Goal: Check status: Check status

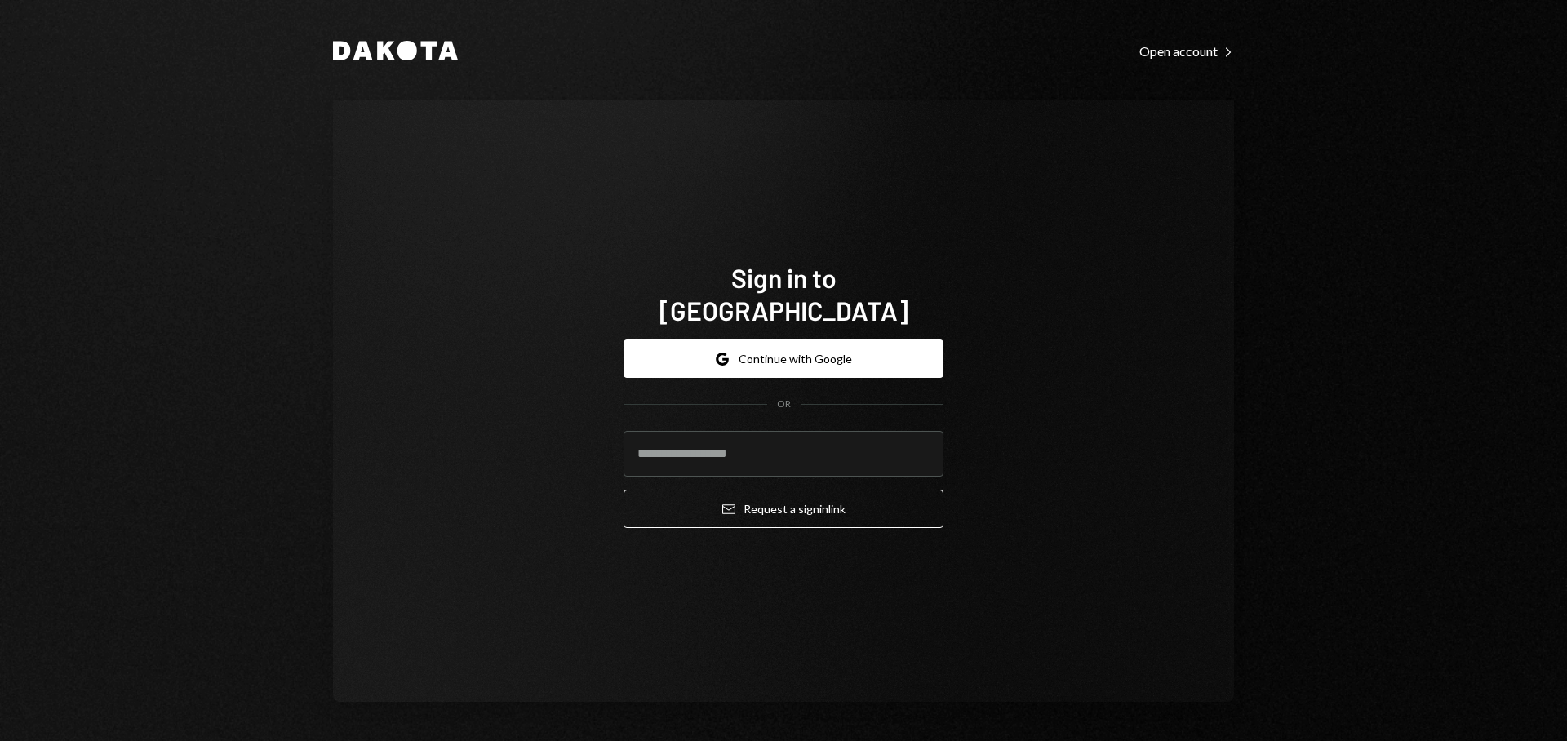
type input "**********"
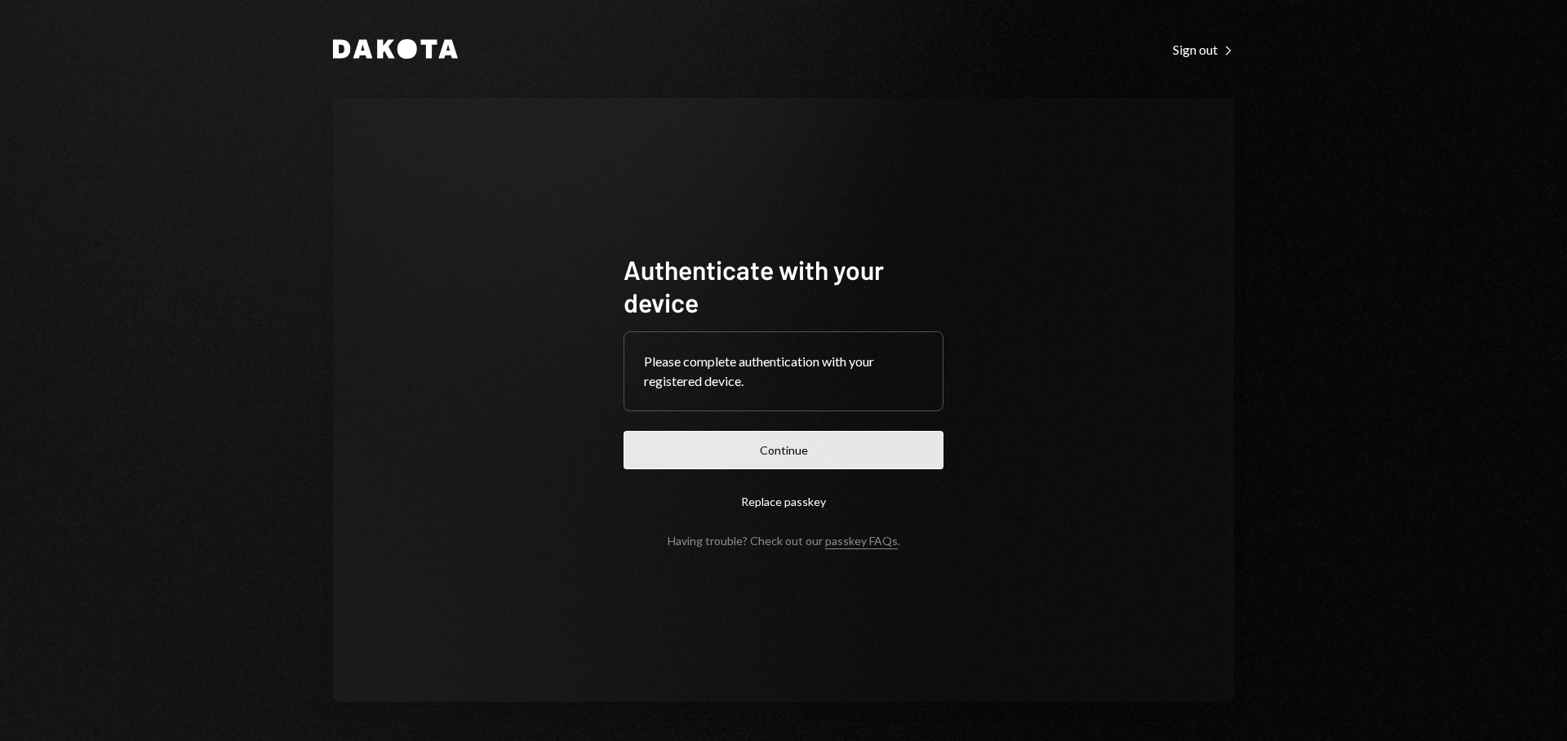
click at [786, 451] on button "Continue" at bounding box center [784, 450] width 320 height 38
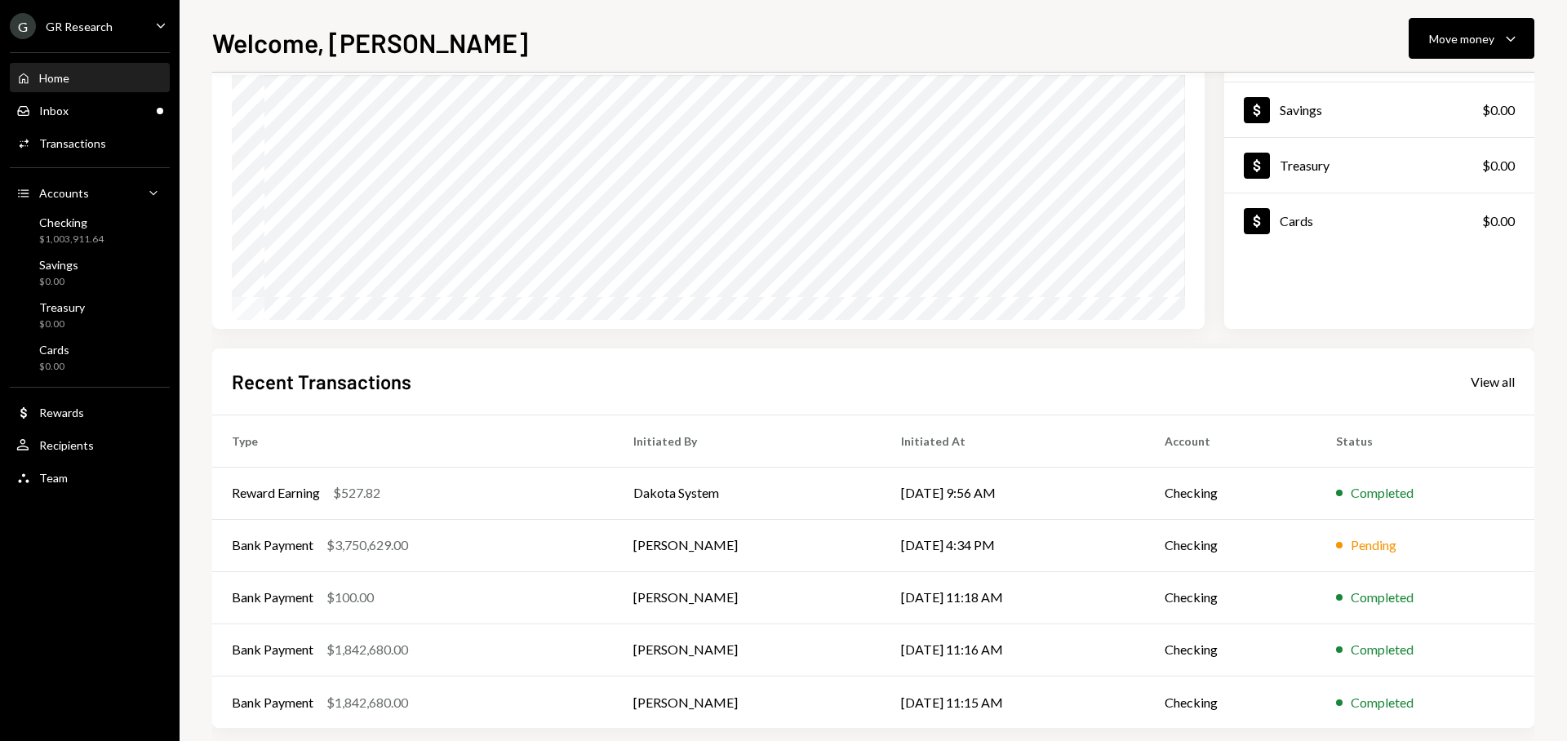
scroll to position [147, 0]
click at [508, 494] on div "Reward Earning $527.82" at bounding box center [413, 492] width 362 height 20
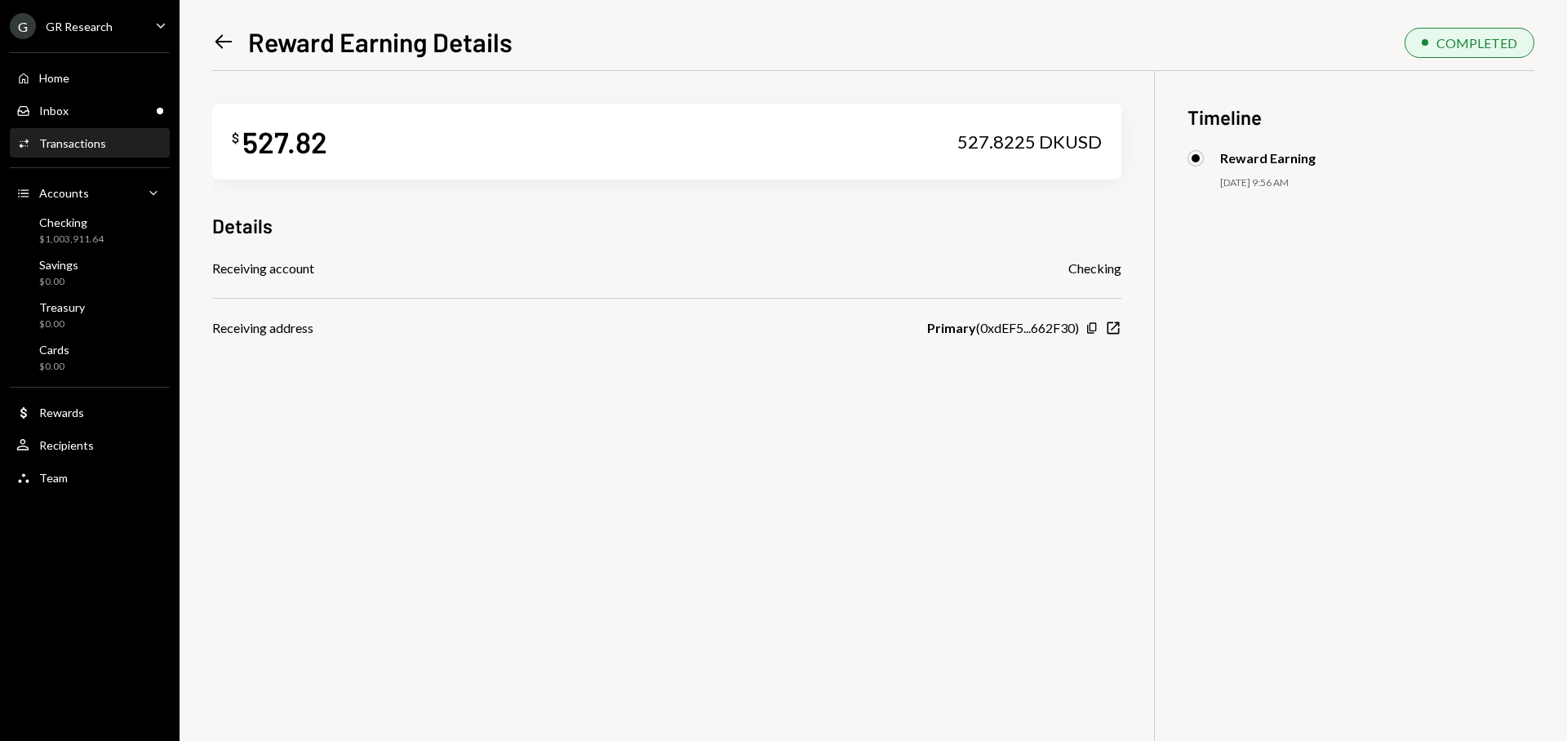
click at [216, 50] on icon "Left Arrow" at bounding box center [223, 41] width 23 height 23
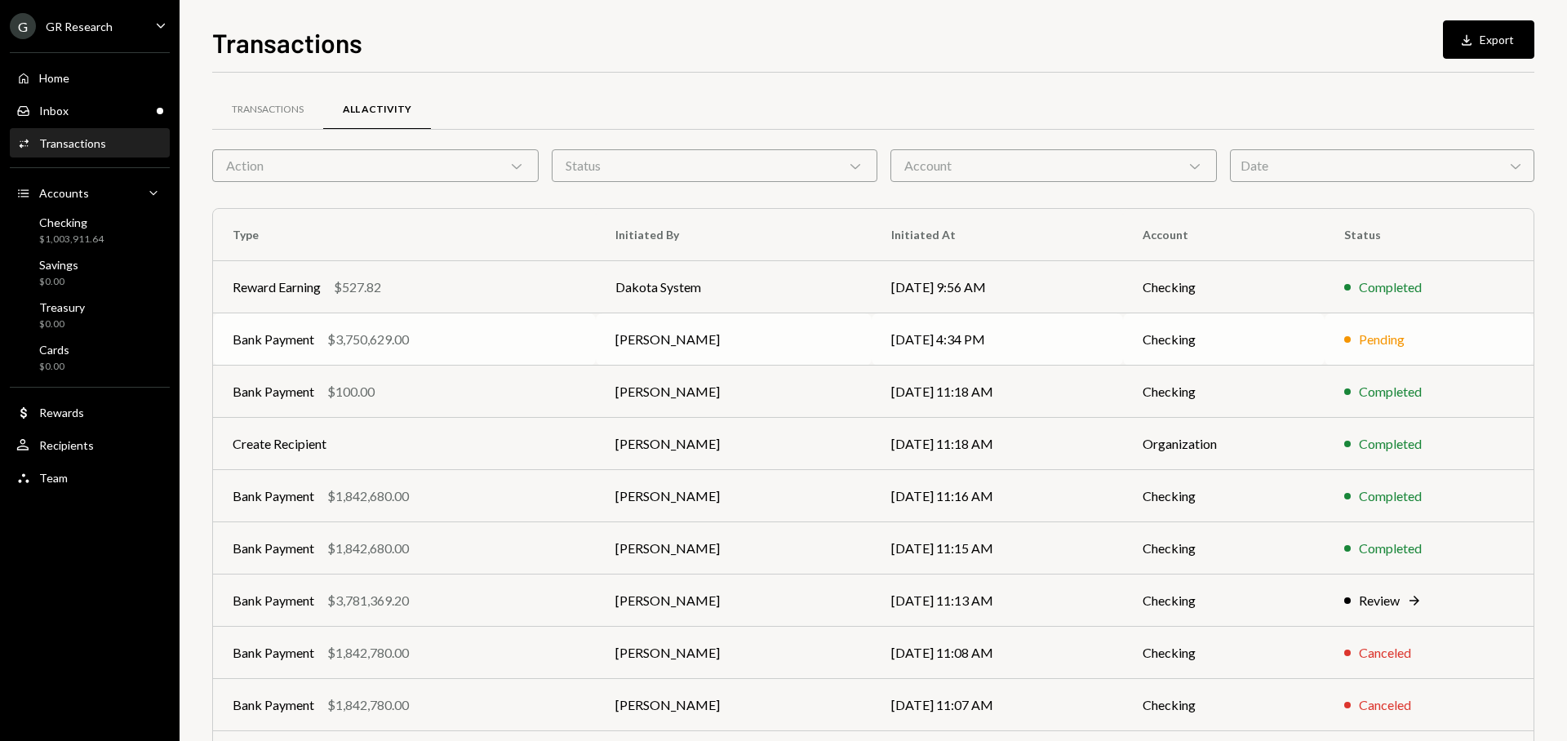
click at [1233, 333] on td "Checking" at bounding box center [1224, 339] width 202 height 52
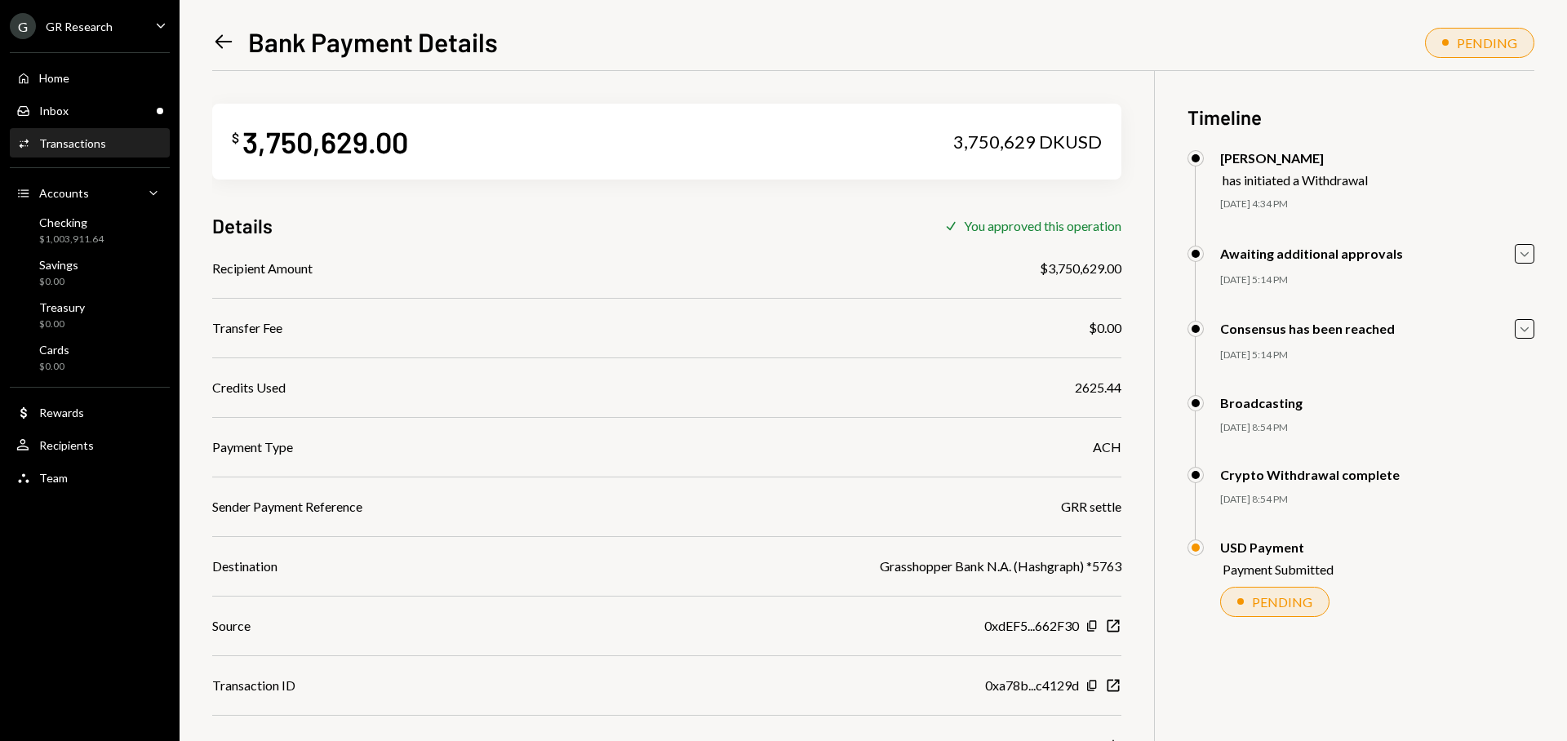
click at [226, 48] on icon "Left Arrow" at bounding box center [223, 41] width 23 height 23
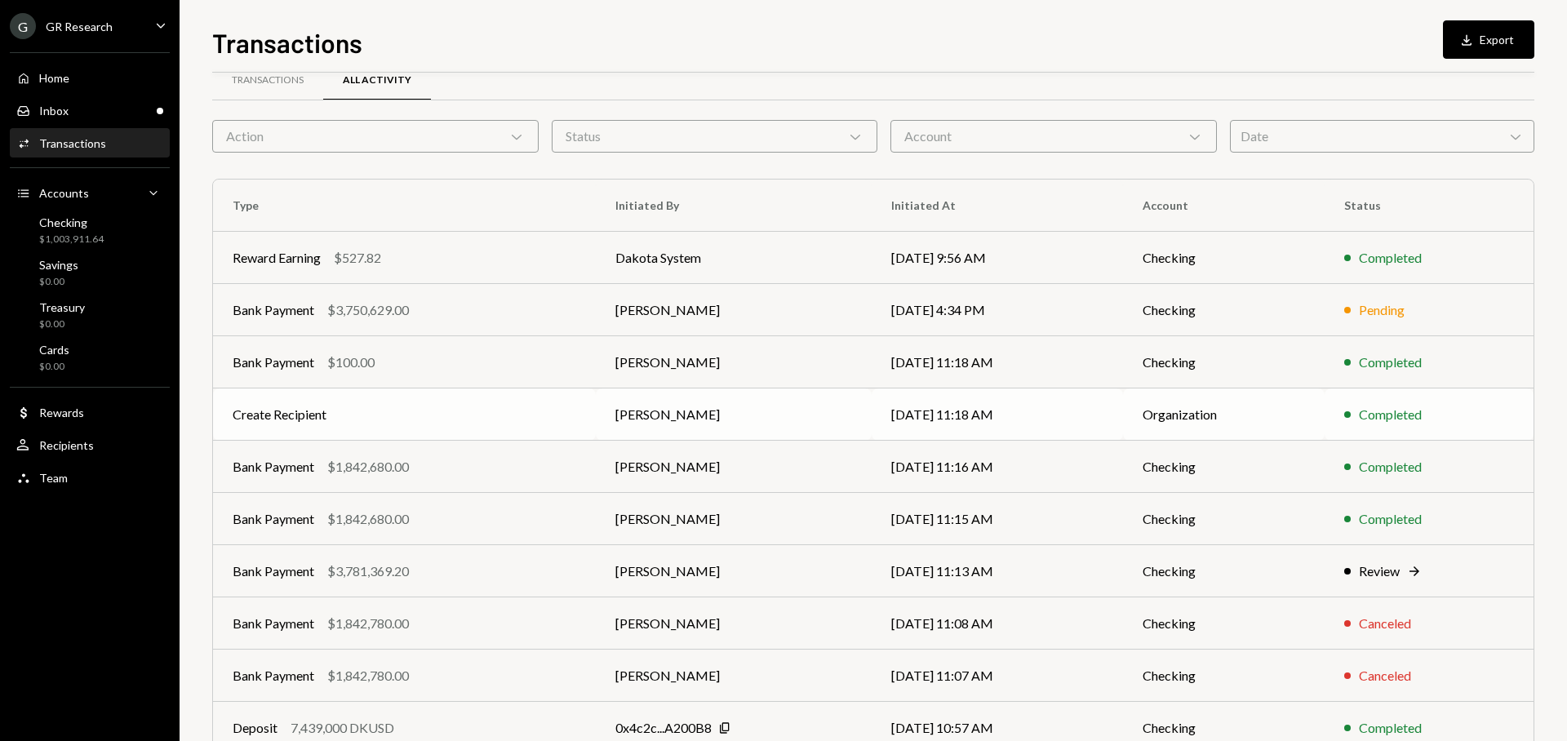
scroll to position [31, 0]
click at [1337, 570] on td "Review Right Arrow" at bounding box center [1429, 570] width 209 height 52
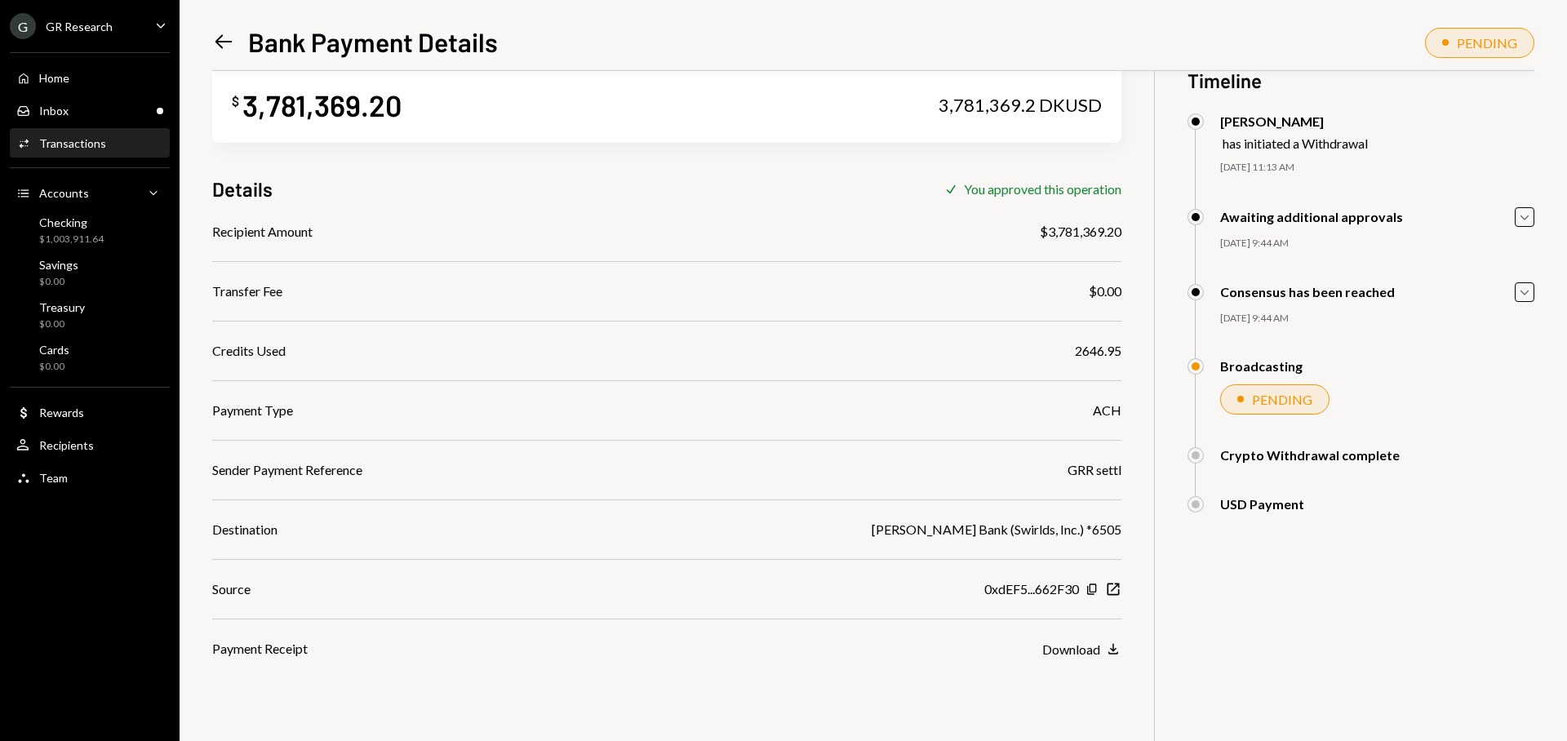
scroll to position [29, 0]
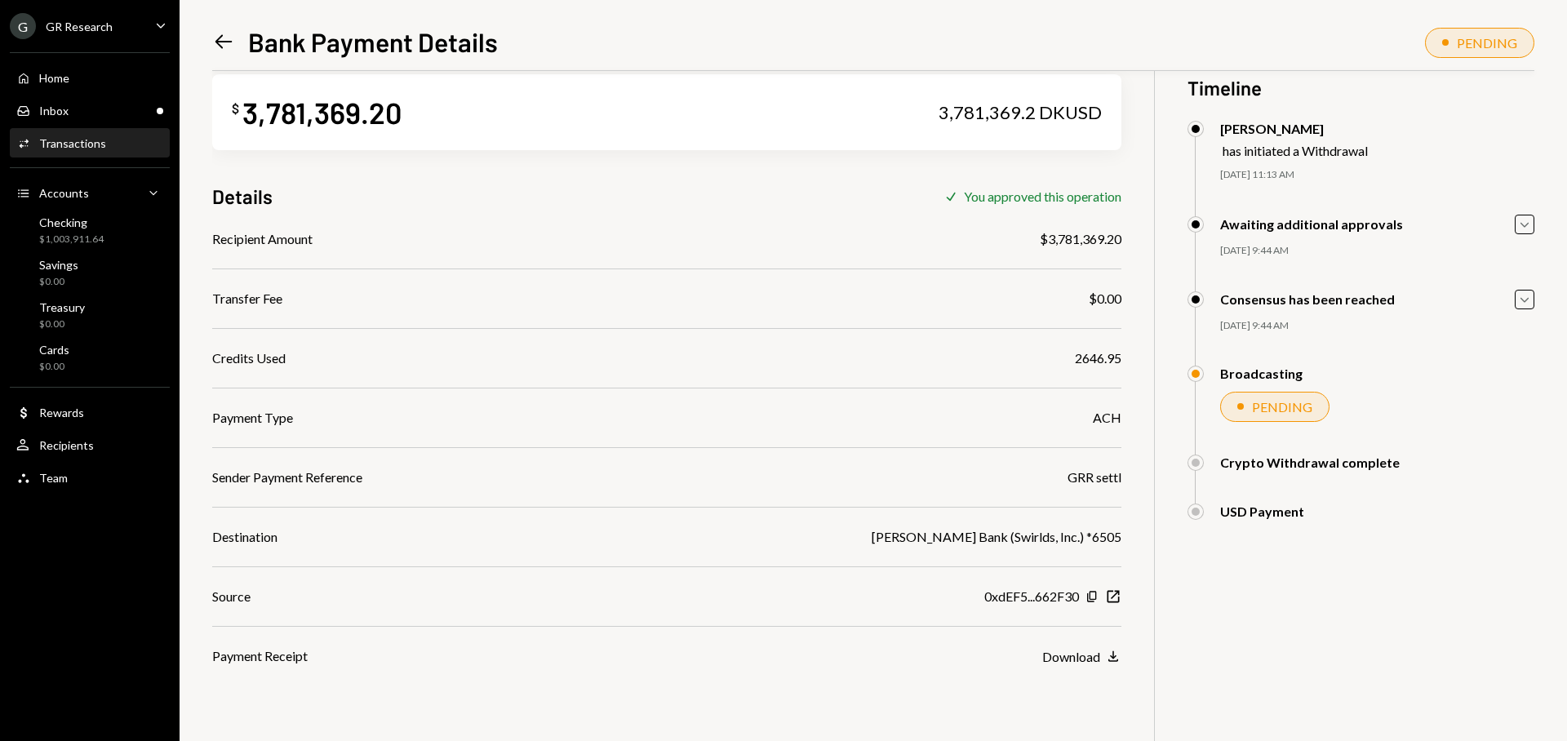
click at [229, 42] on icon at bounding box center [224, 42] width 17 height 14
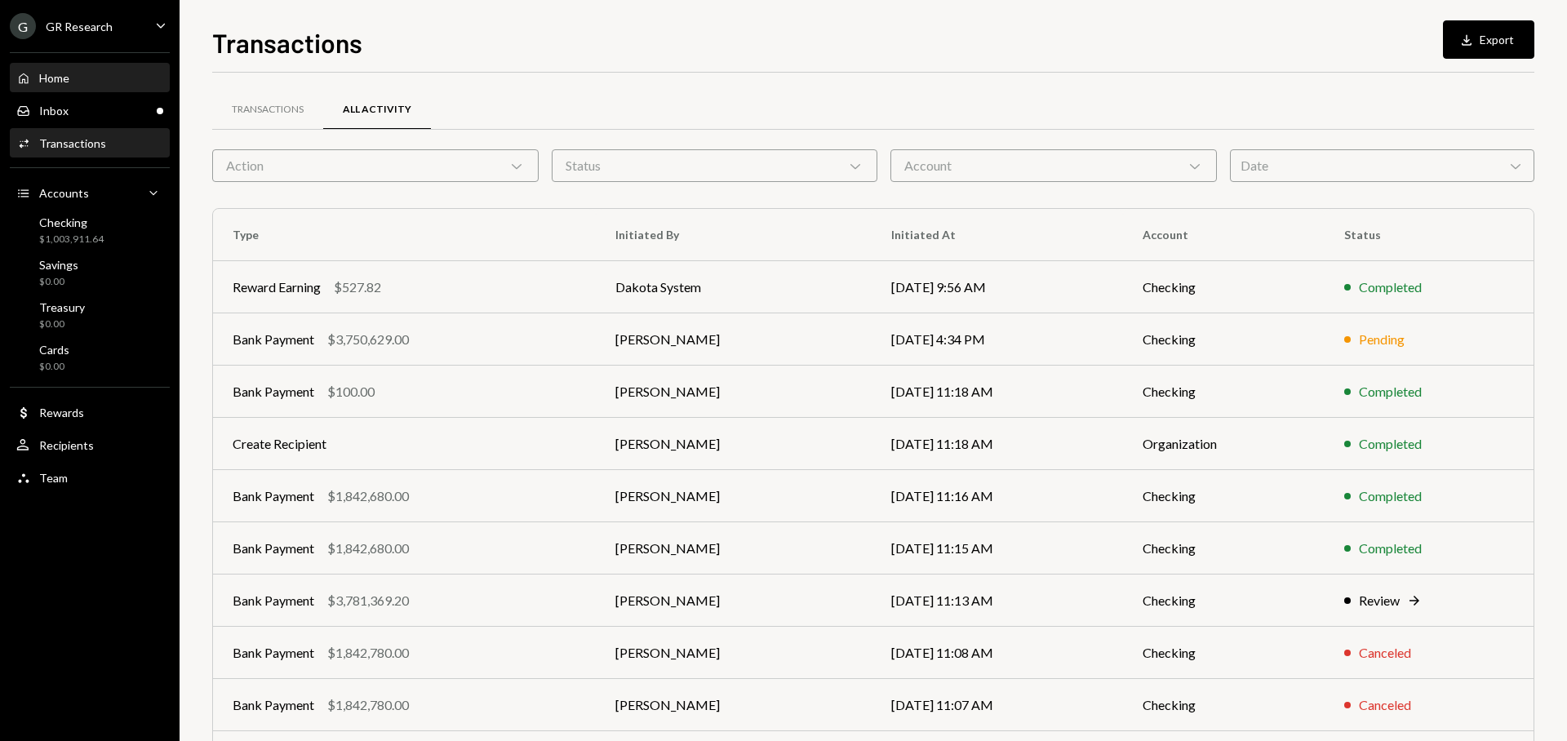
click at [95, 81] on div "Home Home" at bounding box center [89, 78] width 147 height 15
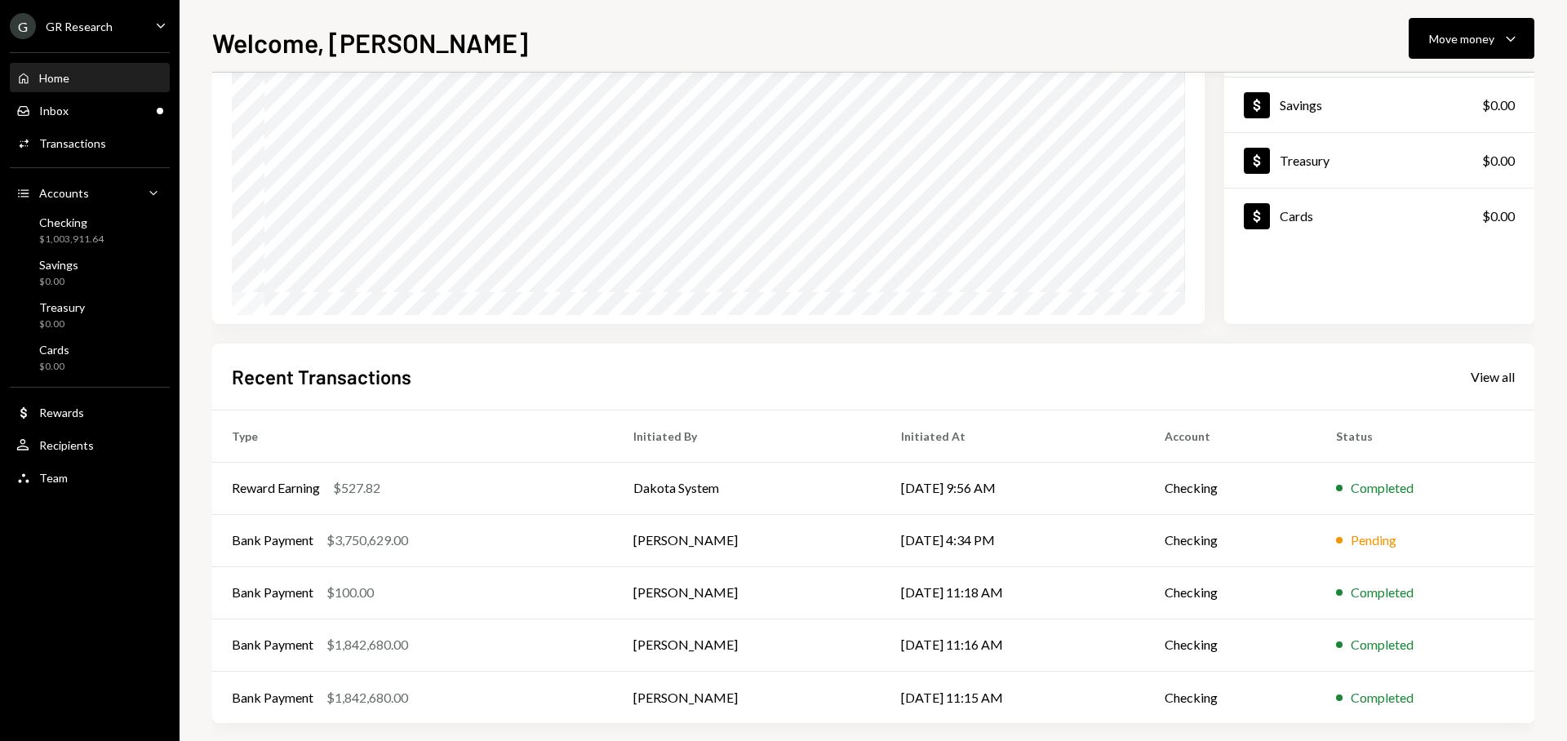
scroll to position [165, 0]
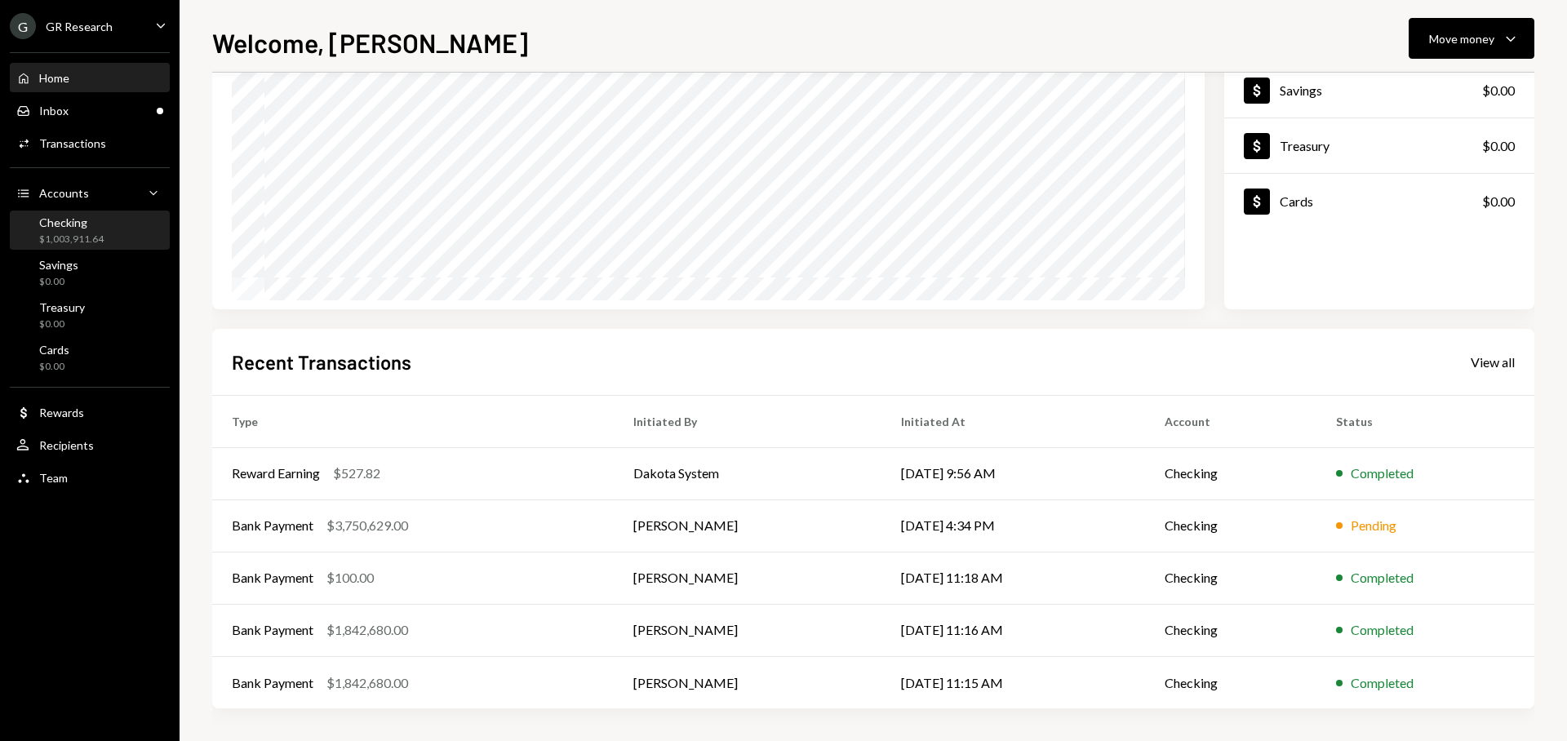
click at [97, 235] on div "$1,003,911.64" at bounding box center [71, 240] width 64 height 14
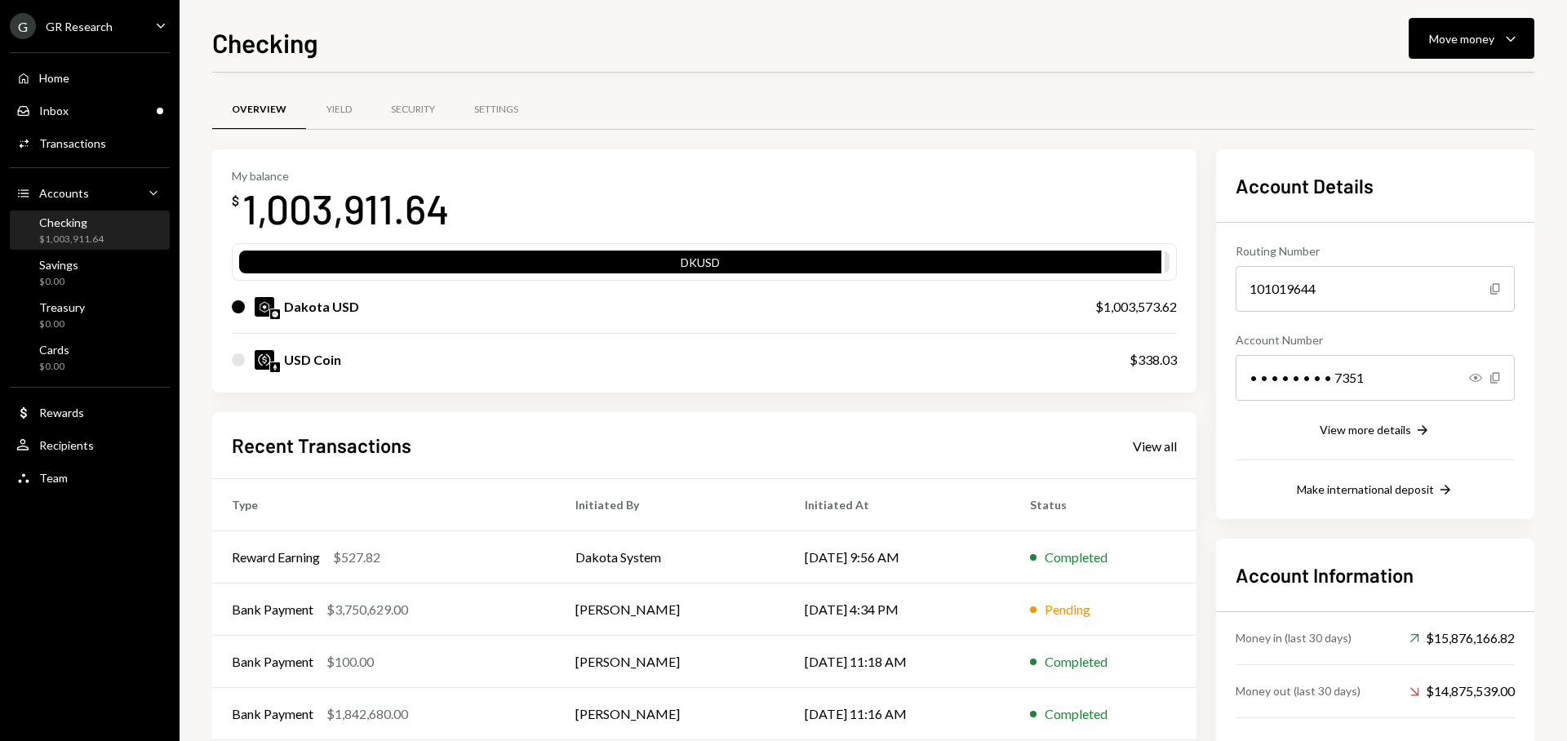
scroll to position [84, 0]
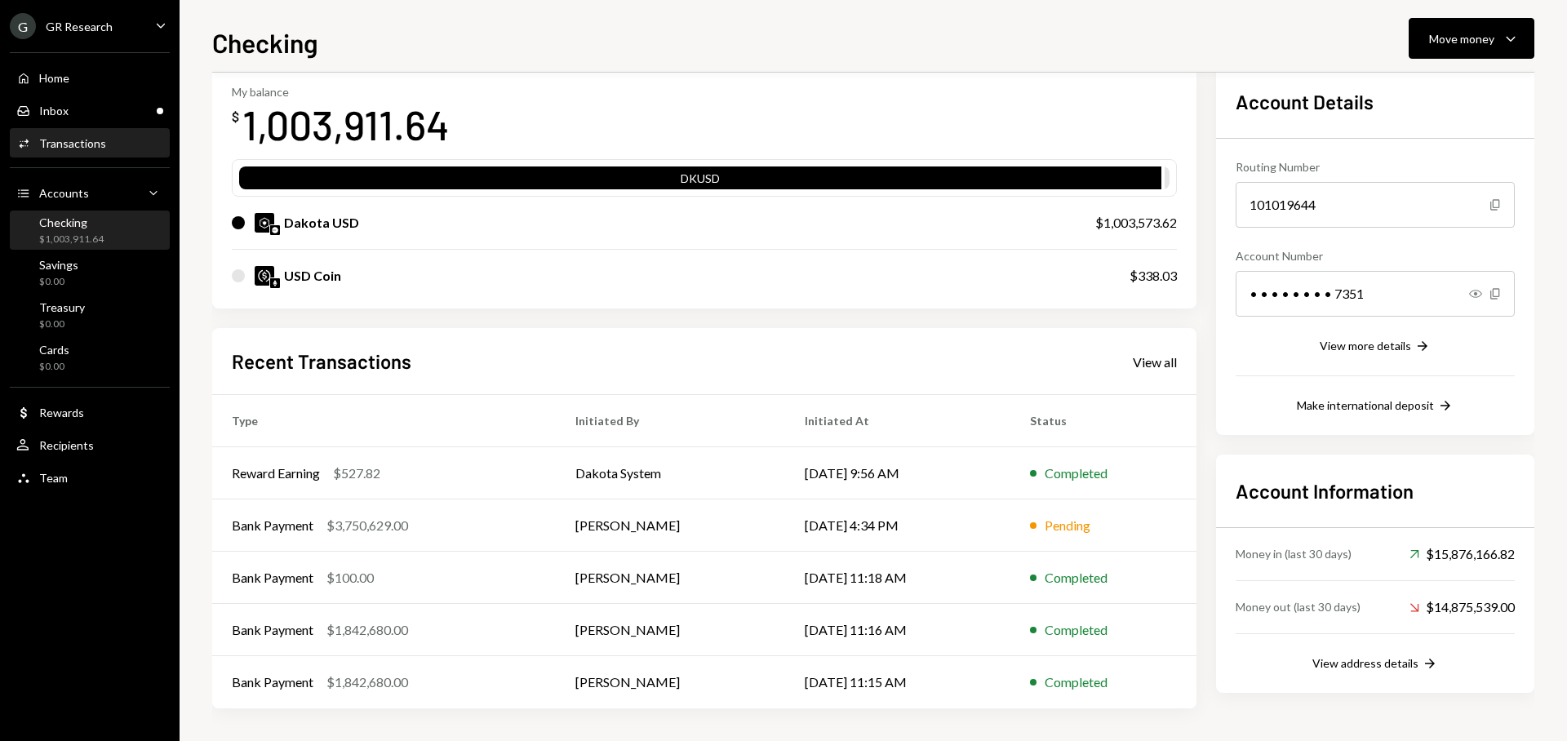
click at [86, 142] on div "Transactions" at bounding box center [72, 143] width 67 height 14
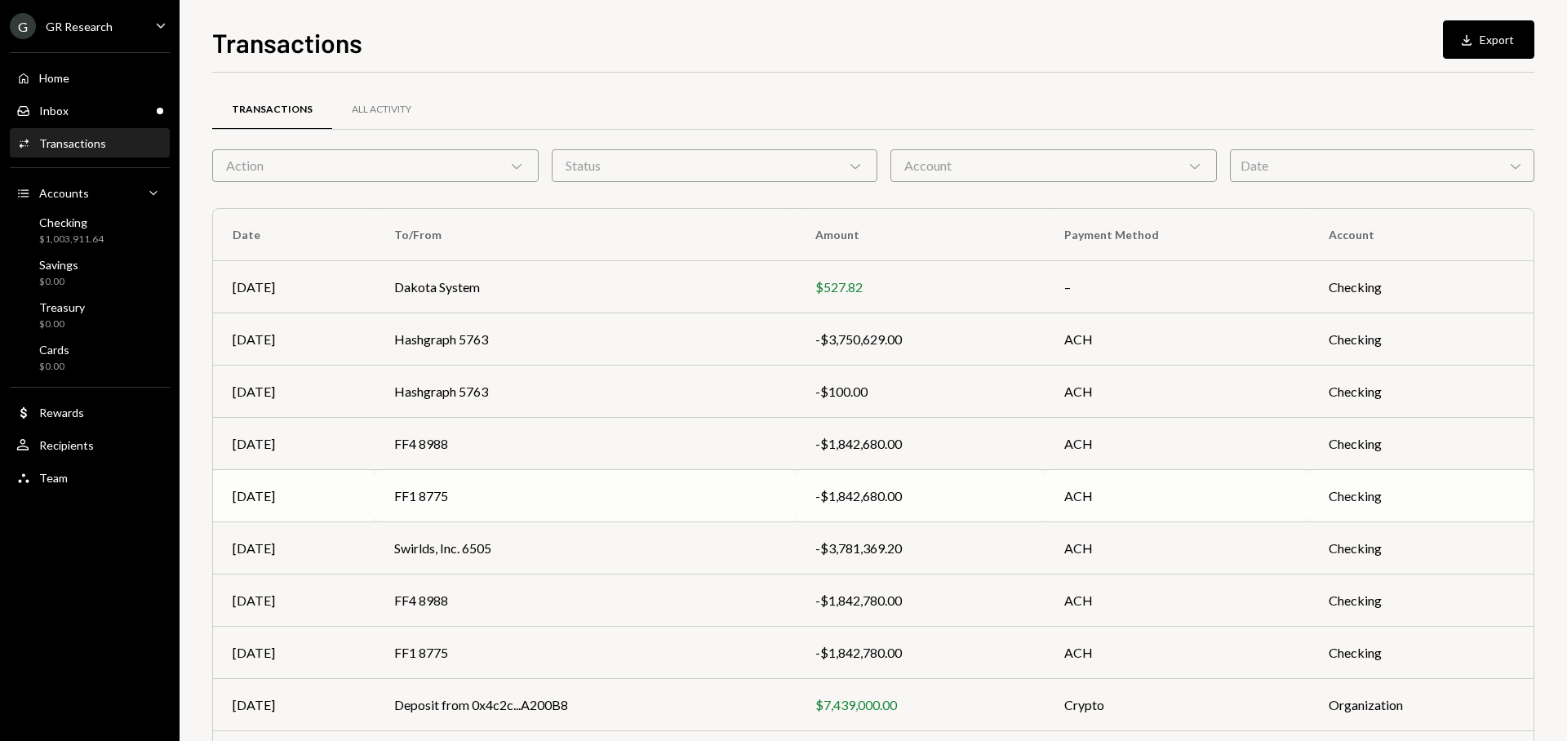
click at [622, 505] on td "FF1 8775" at bounding box center [585, 496] width 421 height 52
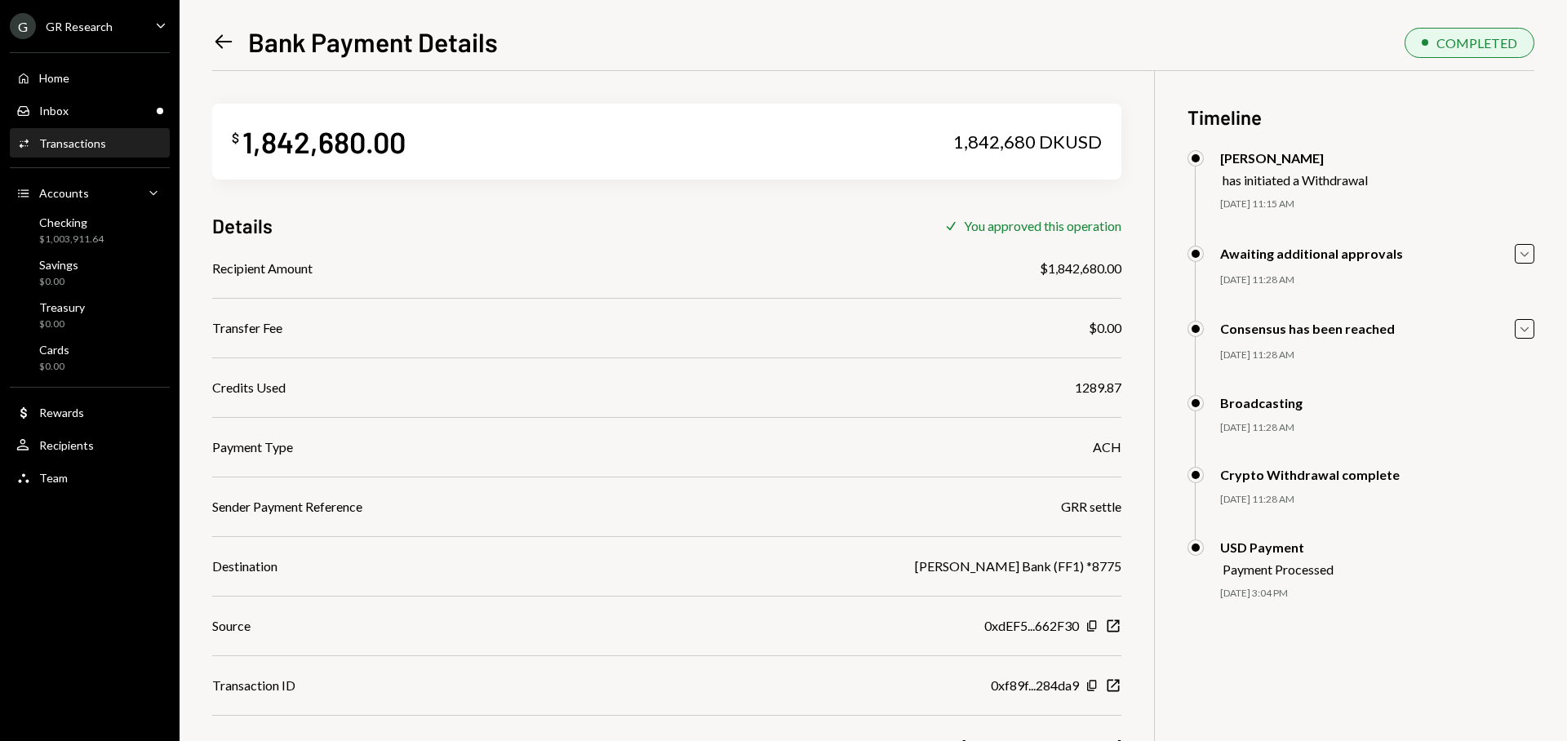
click at [221, 48] on icon "Left Arrow" at bounding box center [223, 41] width 23 height 23
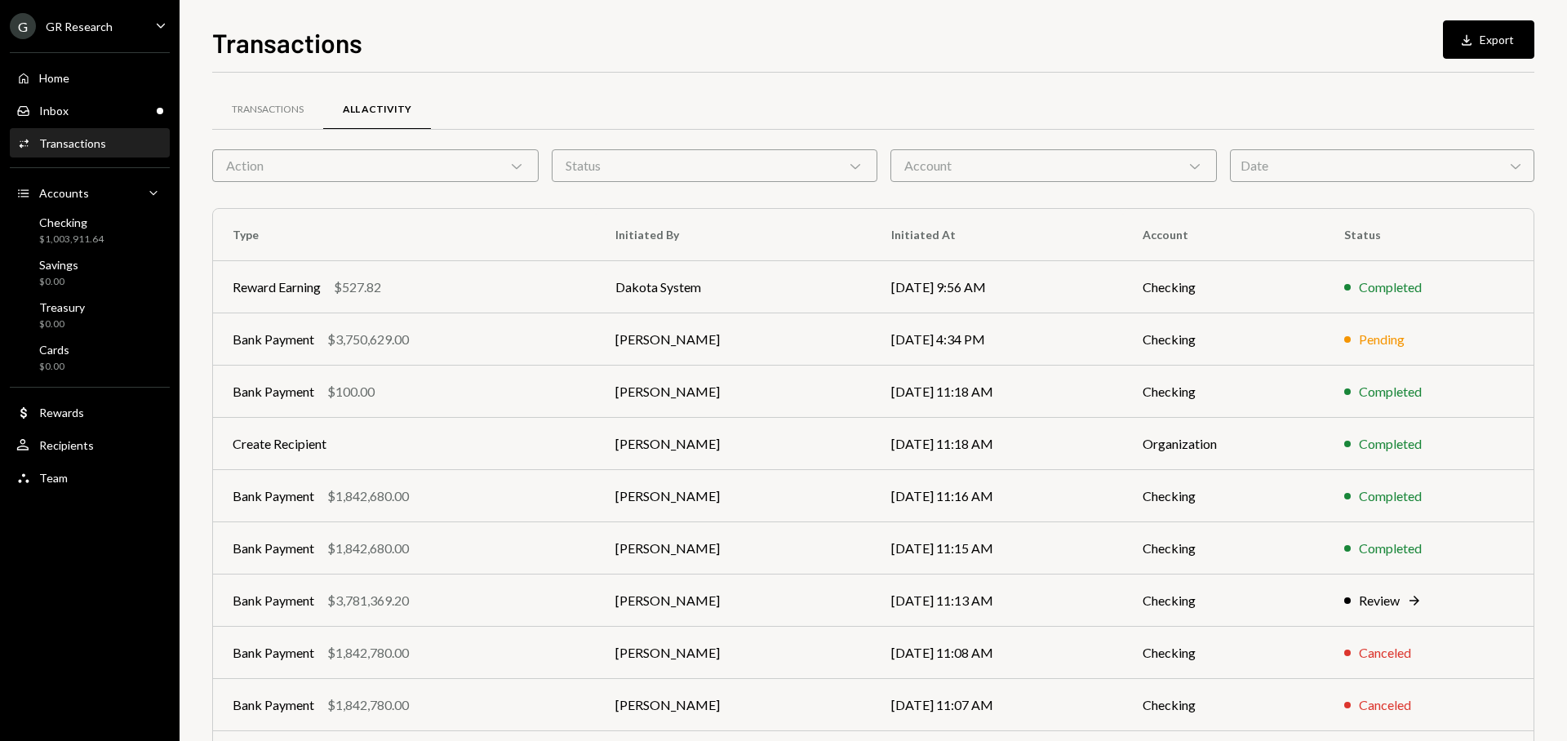
click at [935, 350] on td "[DATE] 4:34 PM" at bounding box center [997, 339] width 251 height 52
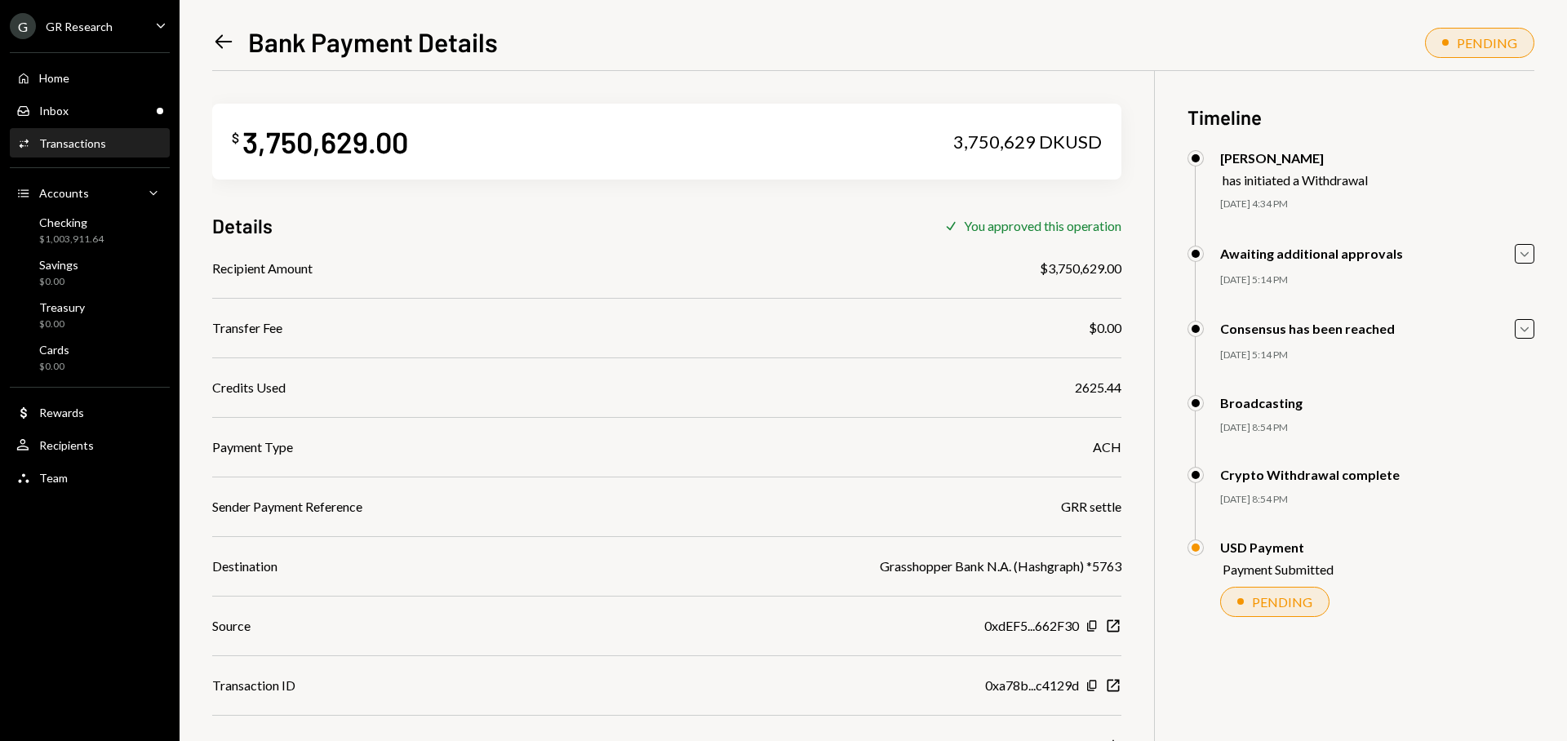
click at [231, 34] on icon "Left Arrow" at bounding box center [223, 41] width 23 height 23
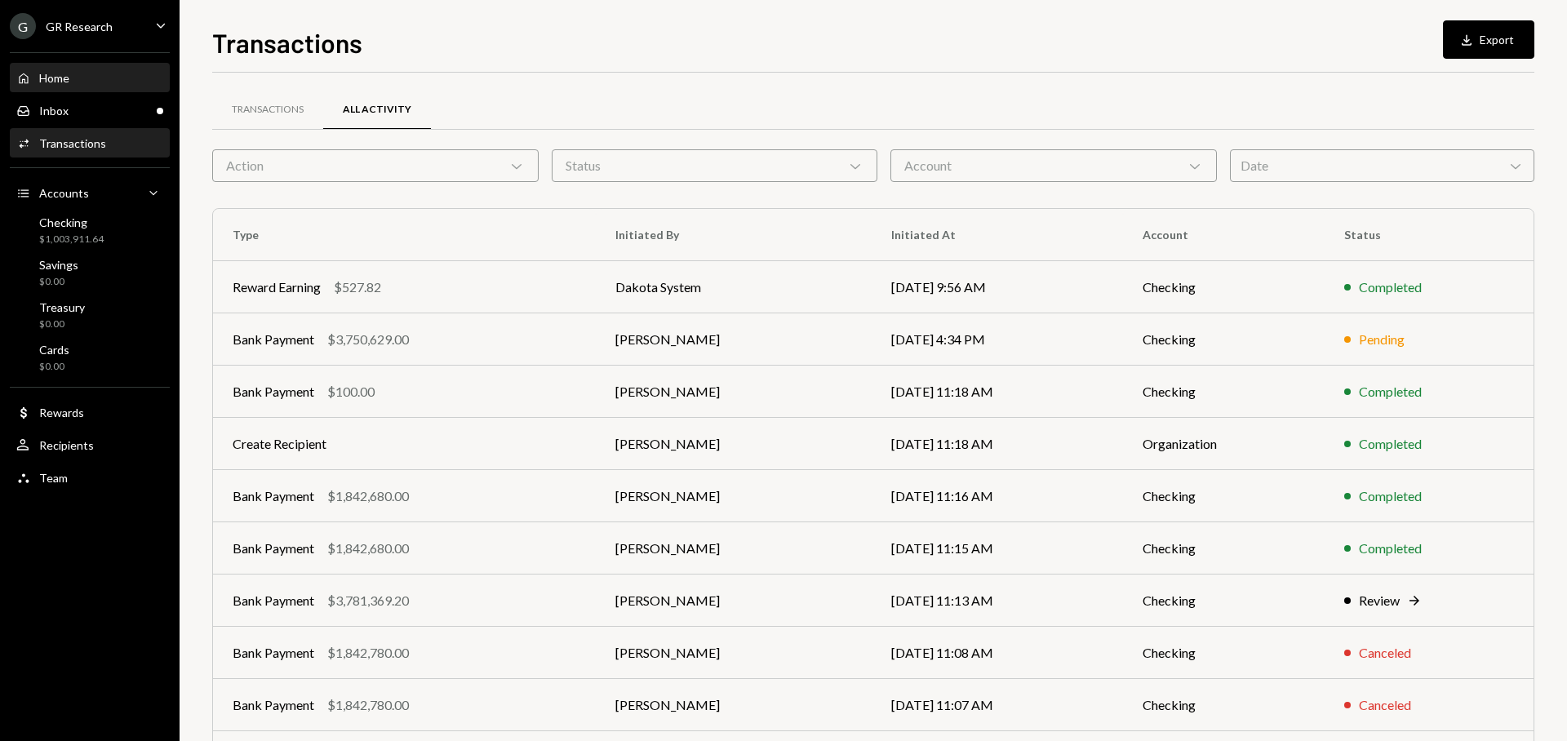
click at [108, 85] on div "Home Home" at bounding box center [89, 78] width 147 height 15
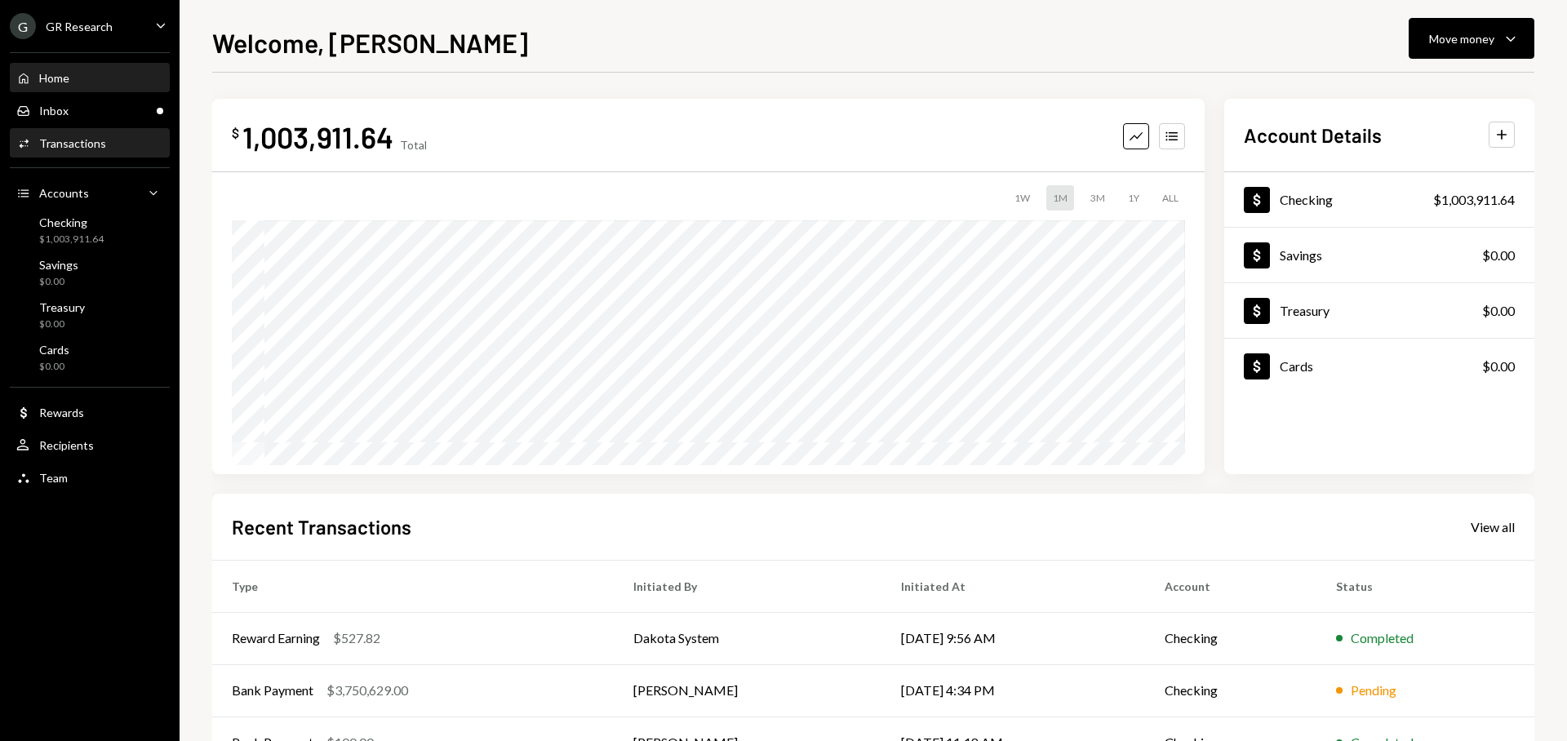
click at [78, 139] on div "Transactions" at bounding box center [72, 143] width 67 height 14
